Goal: Information Seeking & Learning: Learn about a topic

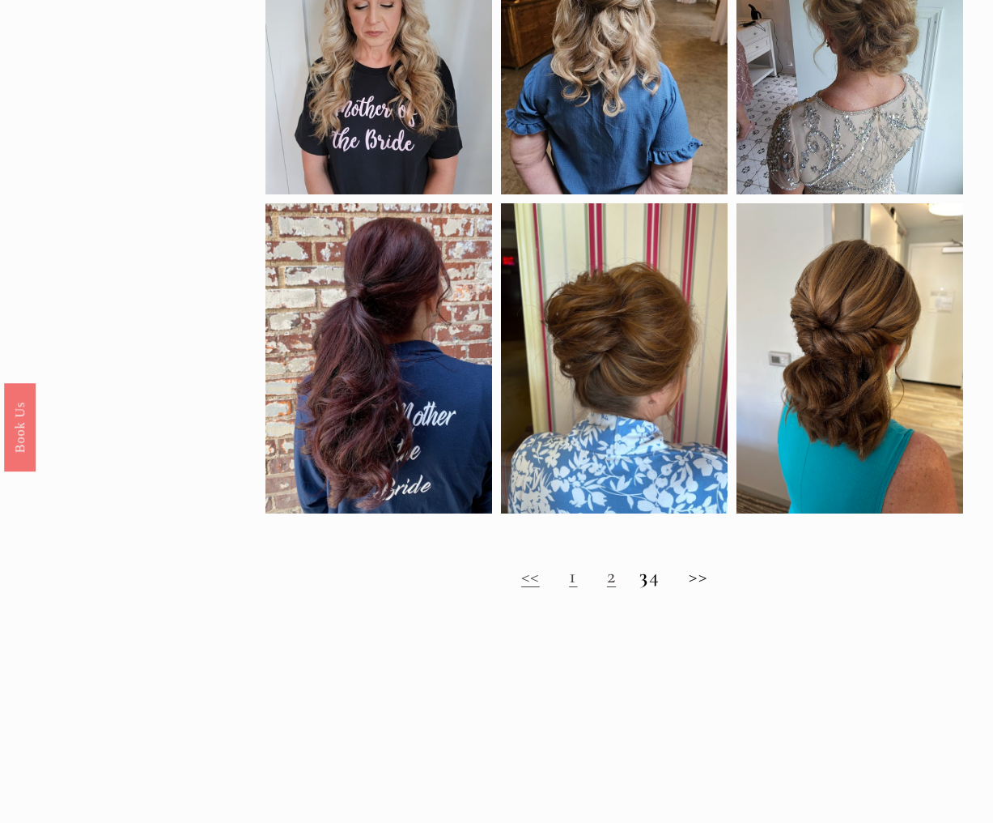
scroll to position [848, 0]
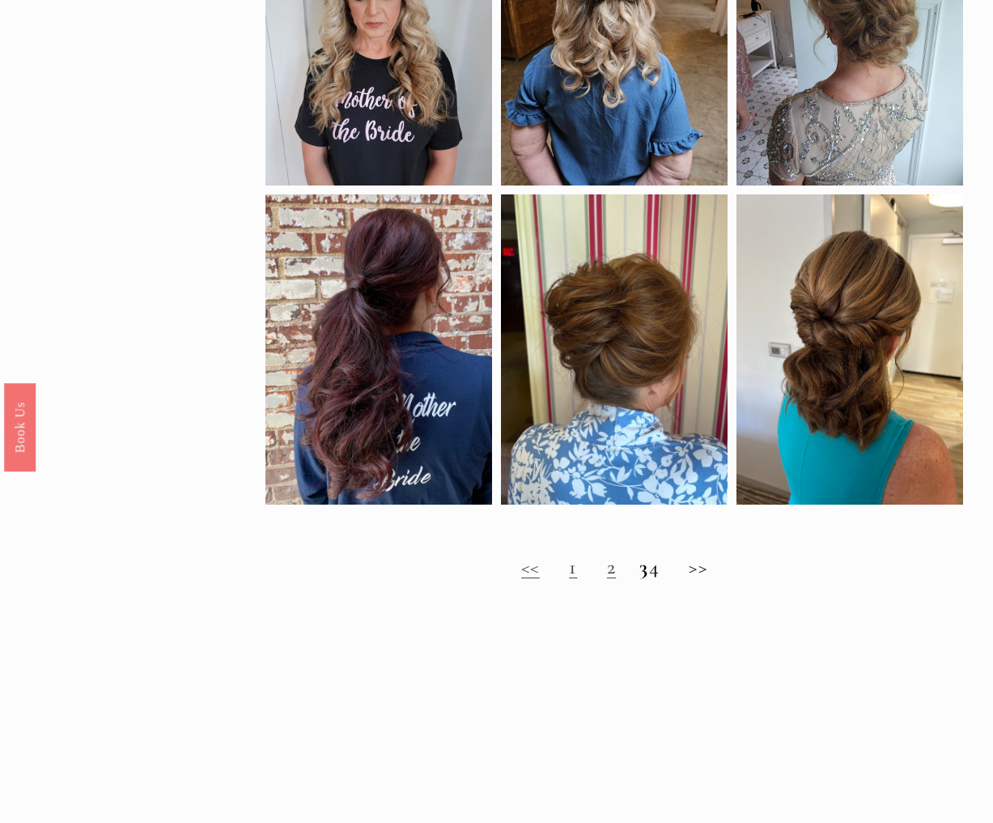
click at [607, 569] on link "2" at bounding box center [611, 566] width 9 height 25
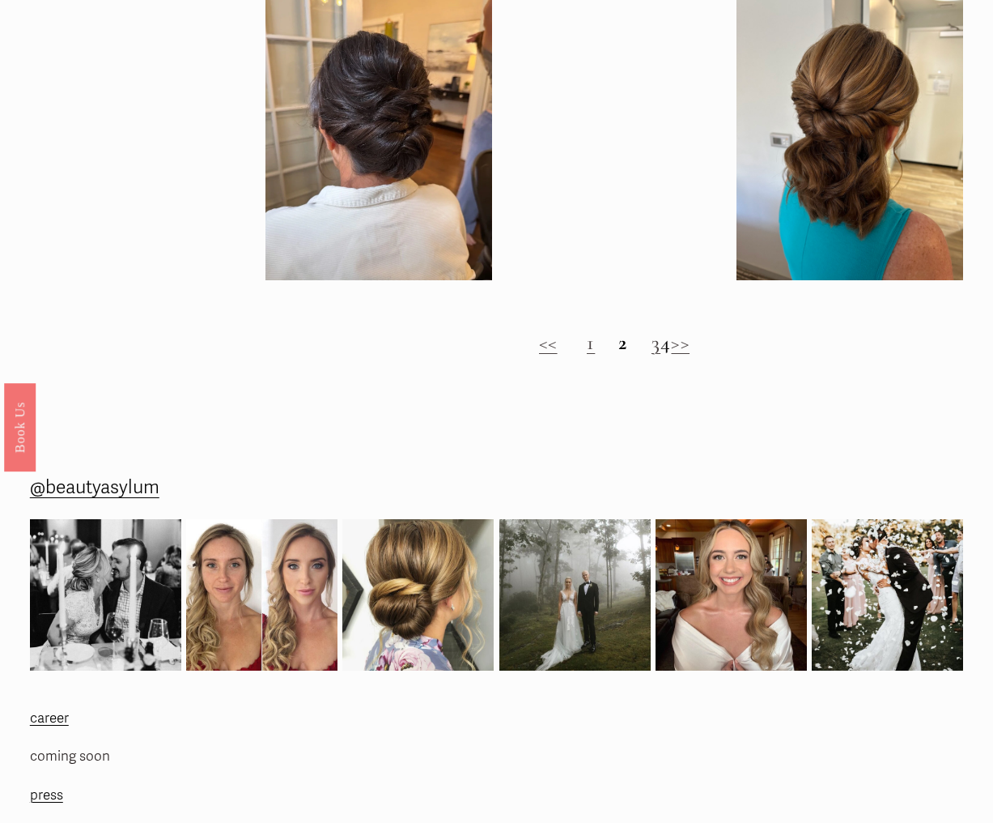
scroll to position [1099, 1]
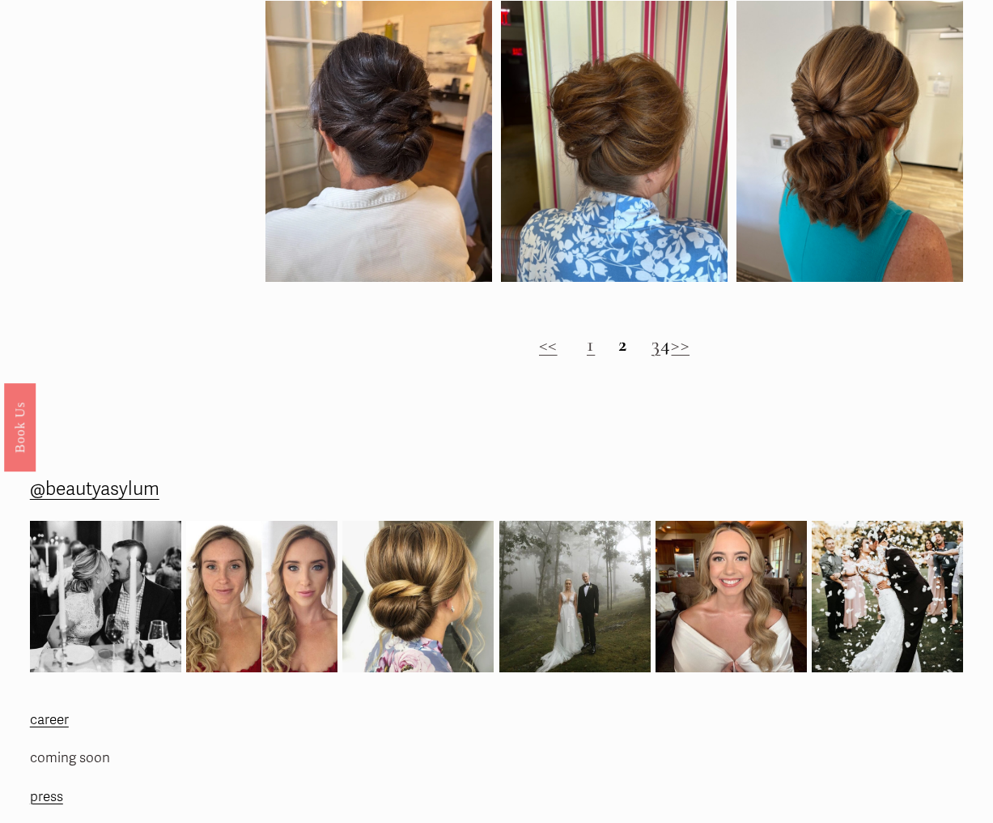
click at [652, 346] on link "3" at bounding box center [656, 343] width 9 height 25
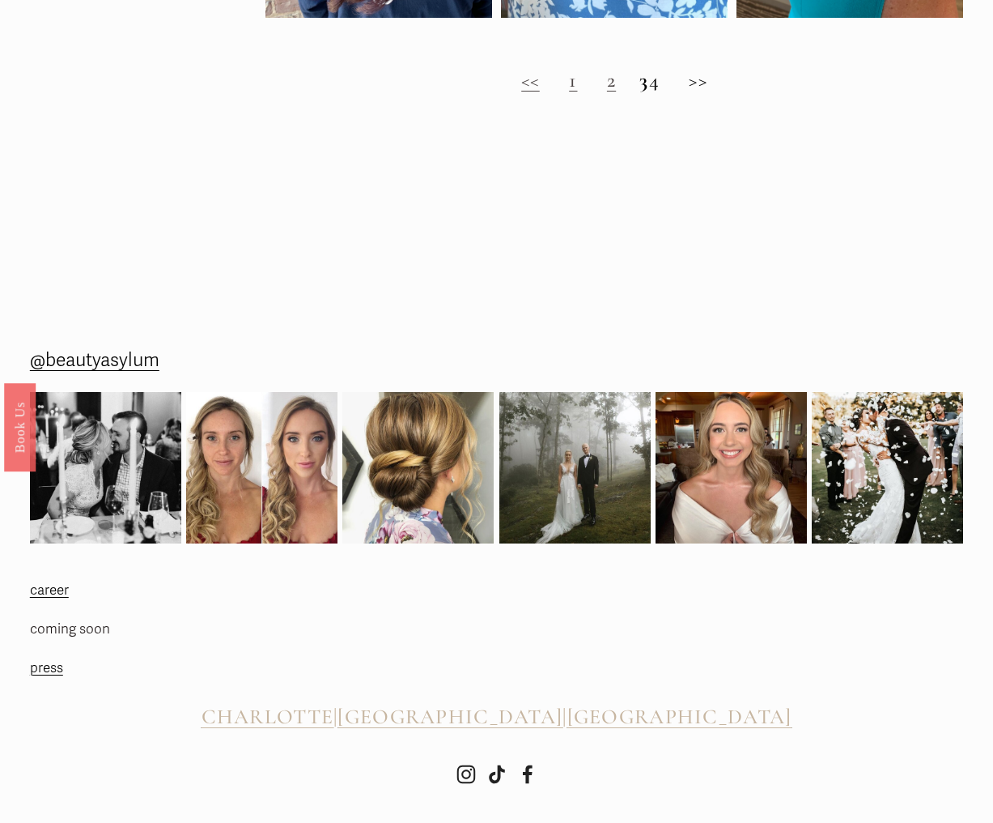
scroll to position [1327, 0]
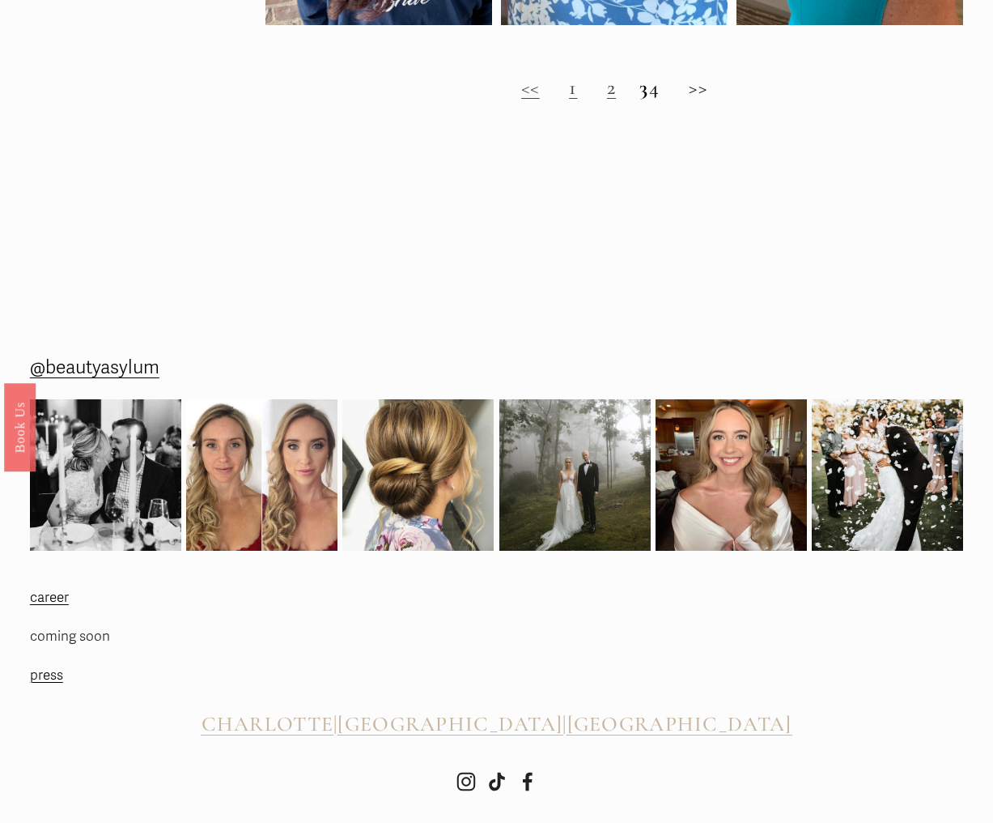
click at [663, 89] on h2 "<< 1 2 3 4 >>" at bounding box center [615, 87] width 698 height 24
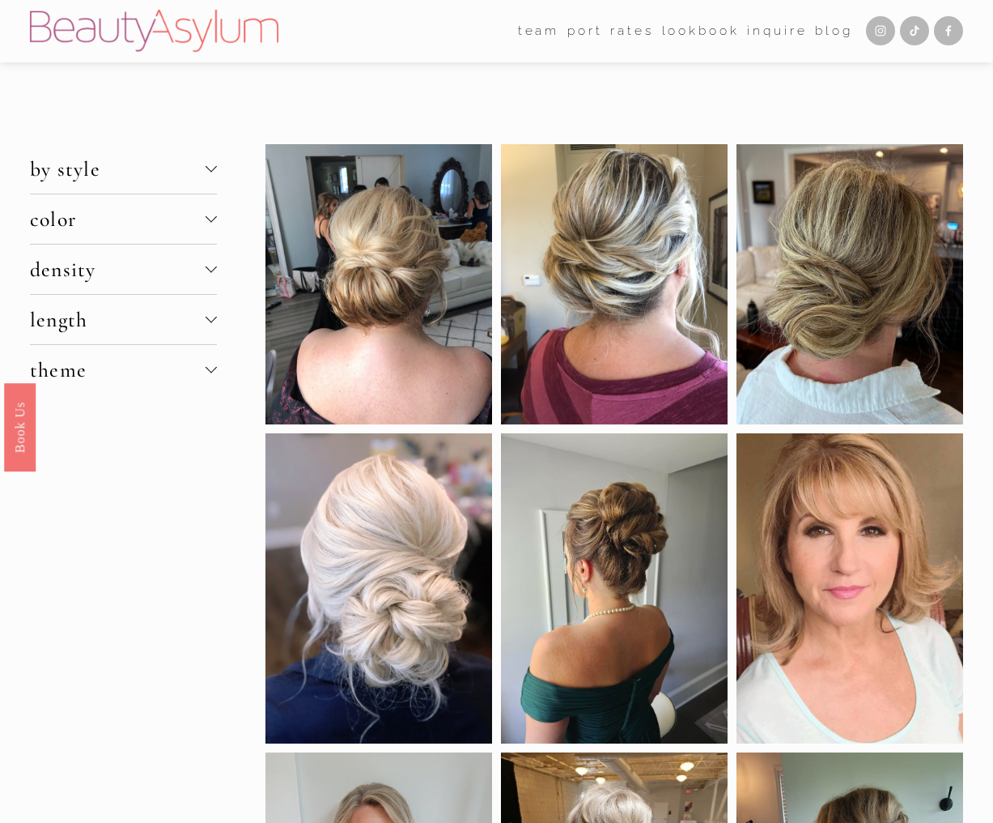
scroll to position [0, 0]
click at [69, 324] on span "length" at bounding box center [118, 319] width 176 height 25
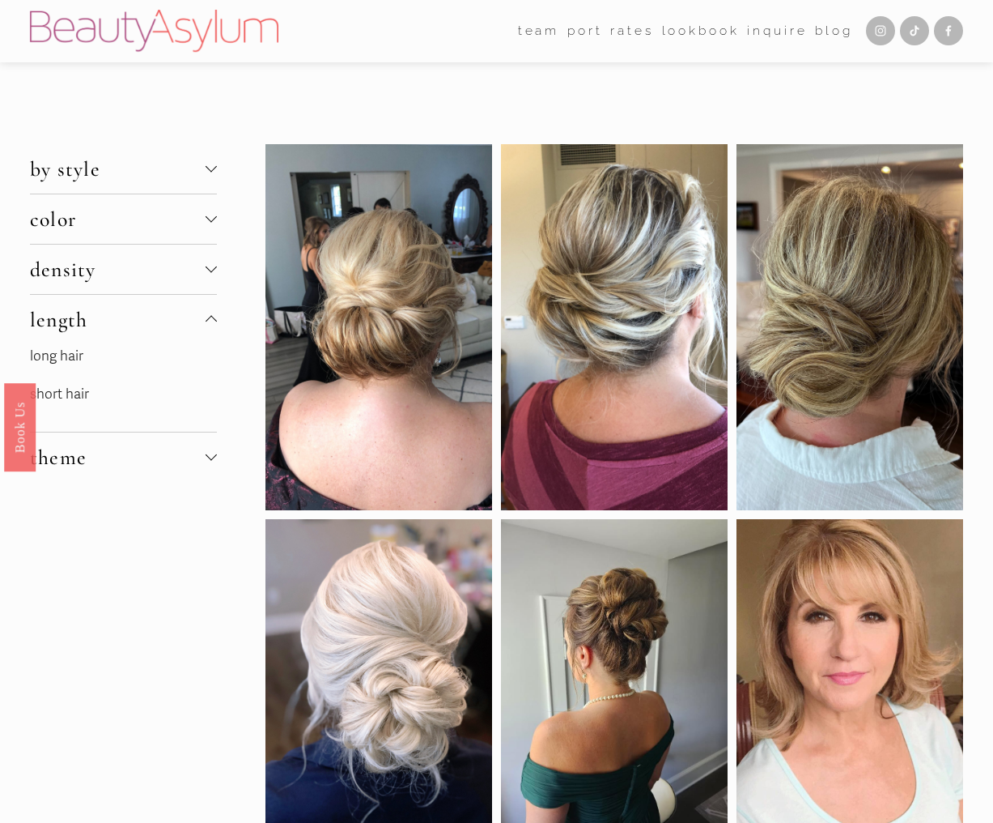
click at [64, 395] on link "short hair" at bounding box center [59, 393] width 59 height 17
